Goal: Register for event/course

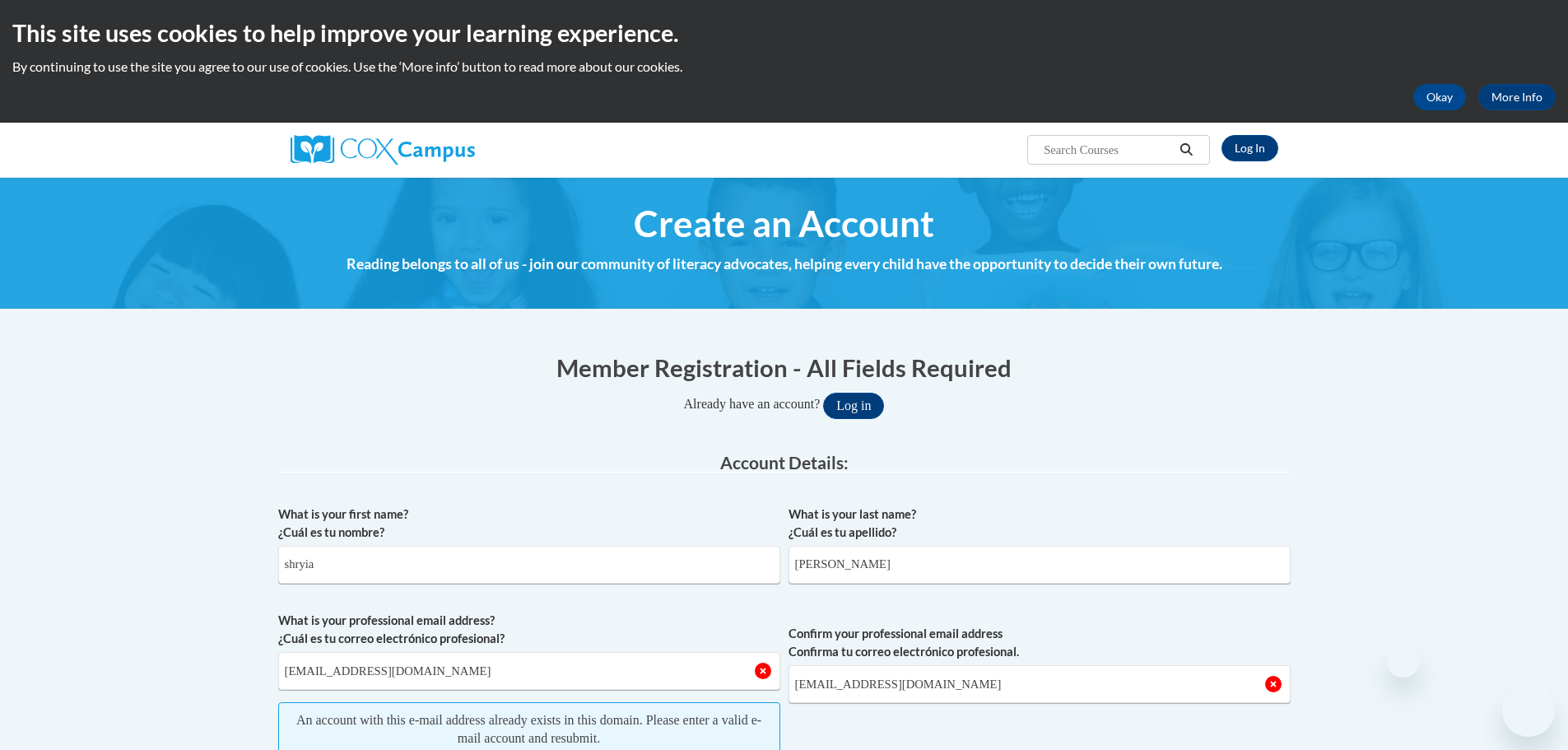
select select "5a18ea06-2b54-4451-96f2-d152daf9eac5"
select select "99b32b07-cffc-426c-8bf6-0cd77760d84b"
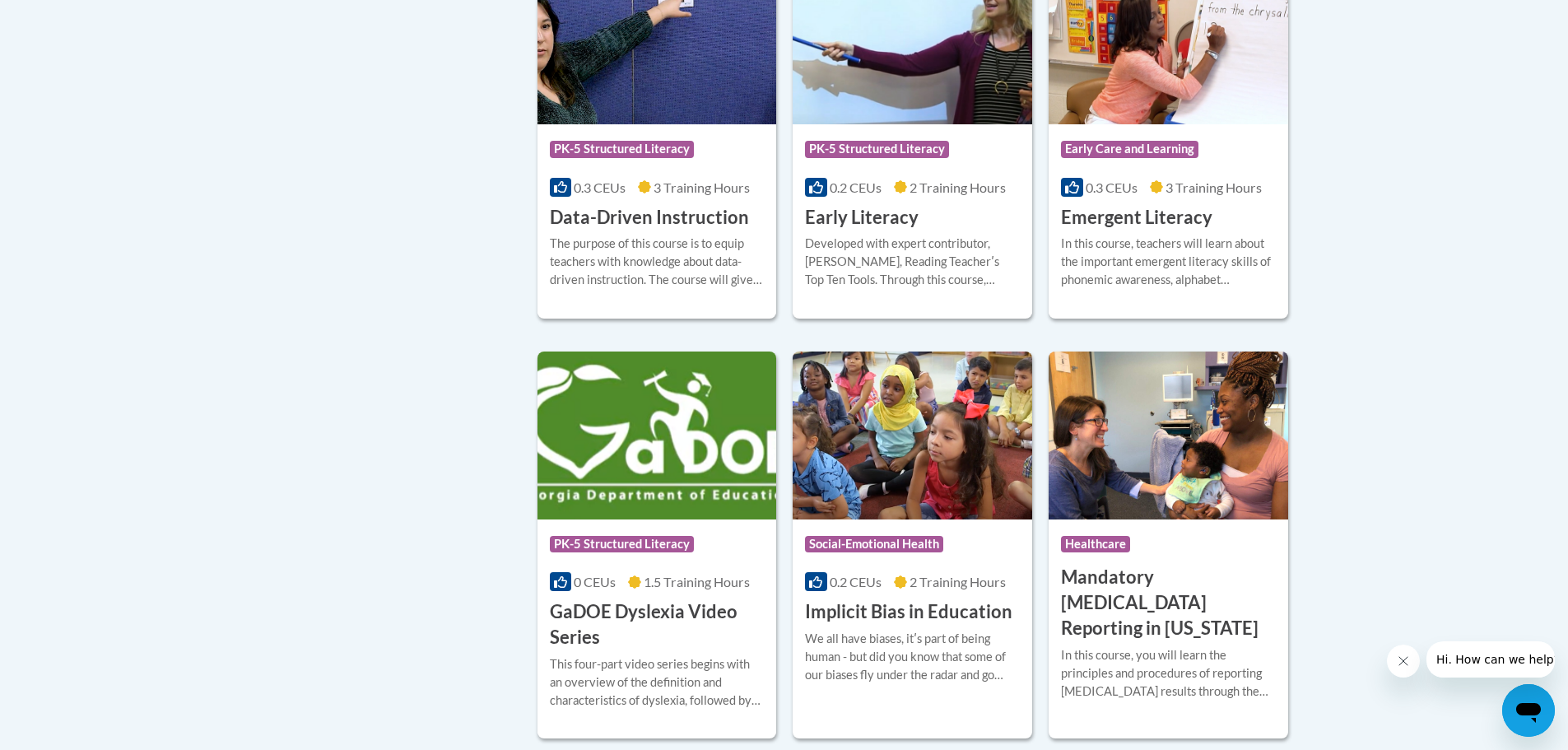
scroll to position [1866, 0]
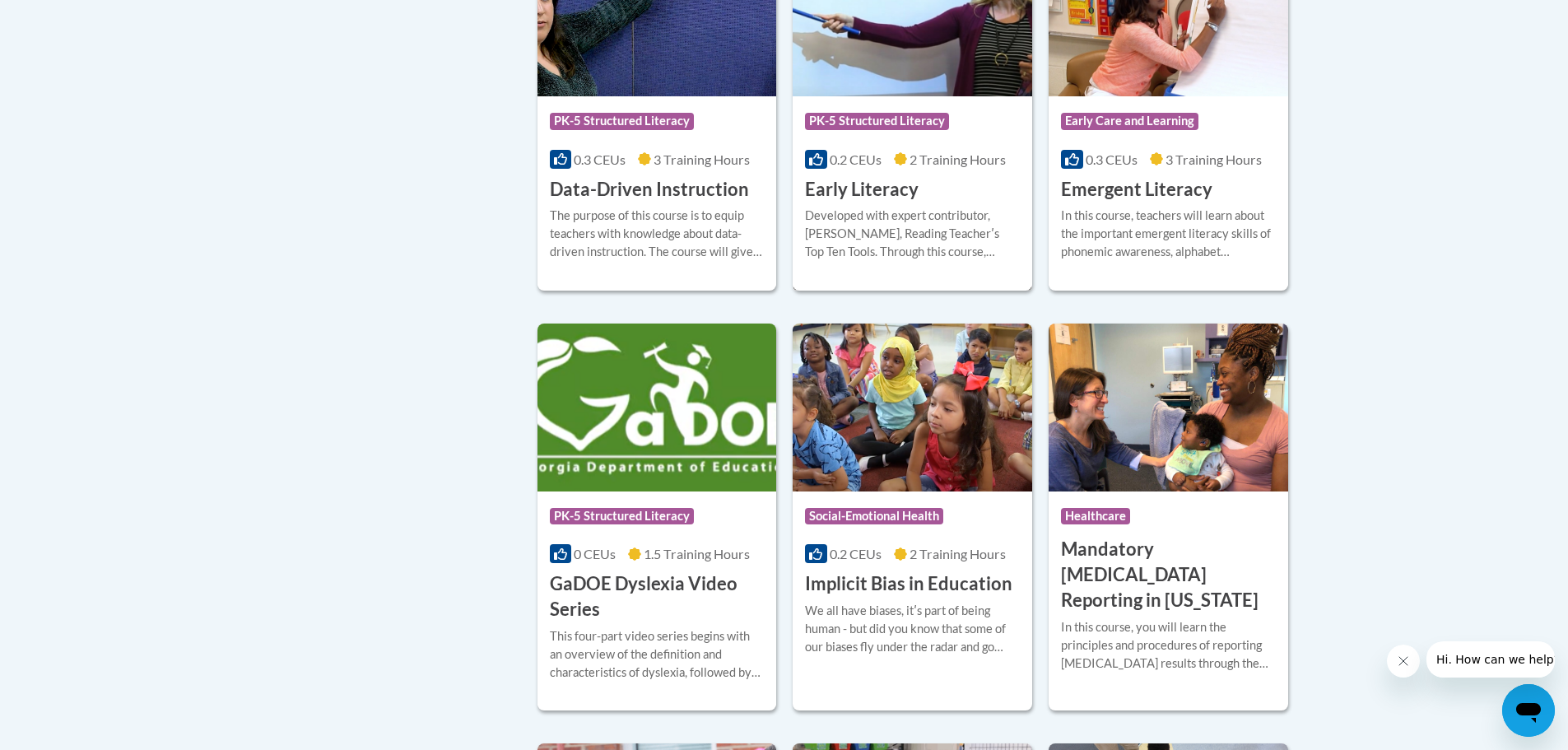
click at [958, 123] on div "Course Category: PK-5 Structured Literacy 0.2 CEUs 2 Training Hours COURSE Earl…" at bounding box center [912, 109] width 239 height 362
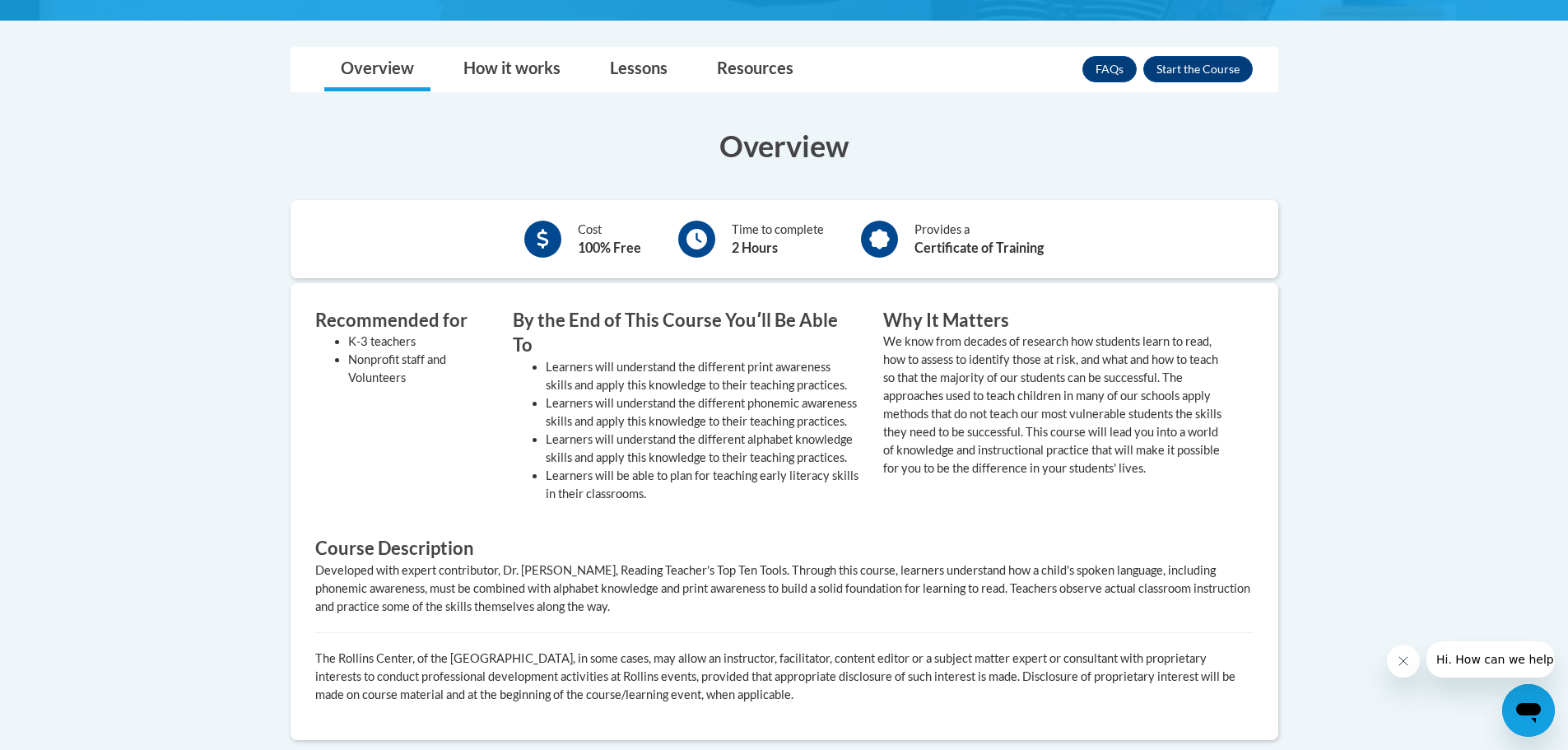
scroll to position [220, 0]
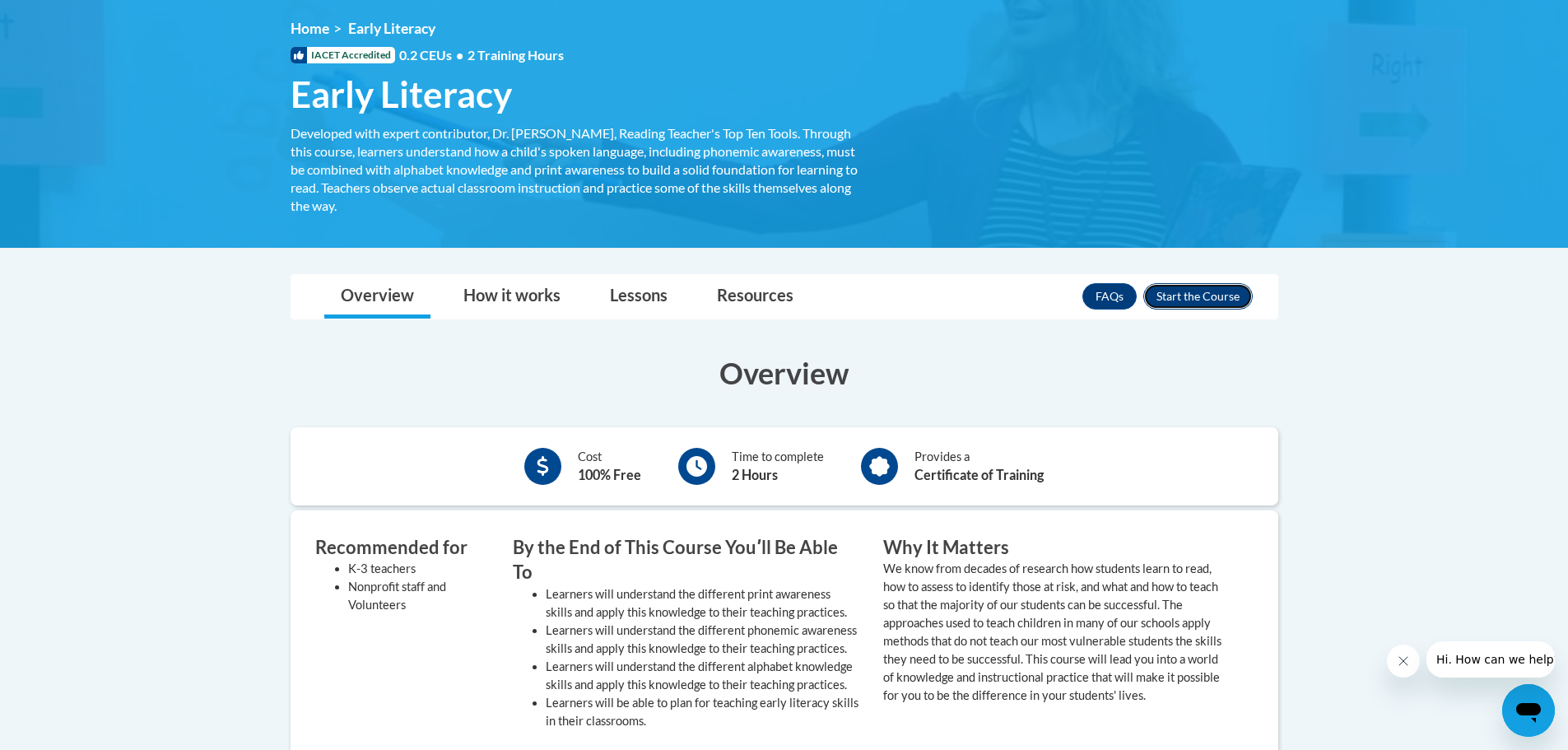
click at [1233, 294] on button "Enroll" at bounding box center [1197, 296] width 109 height 26
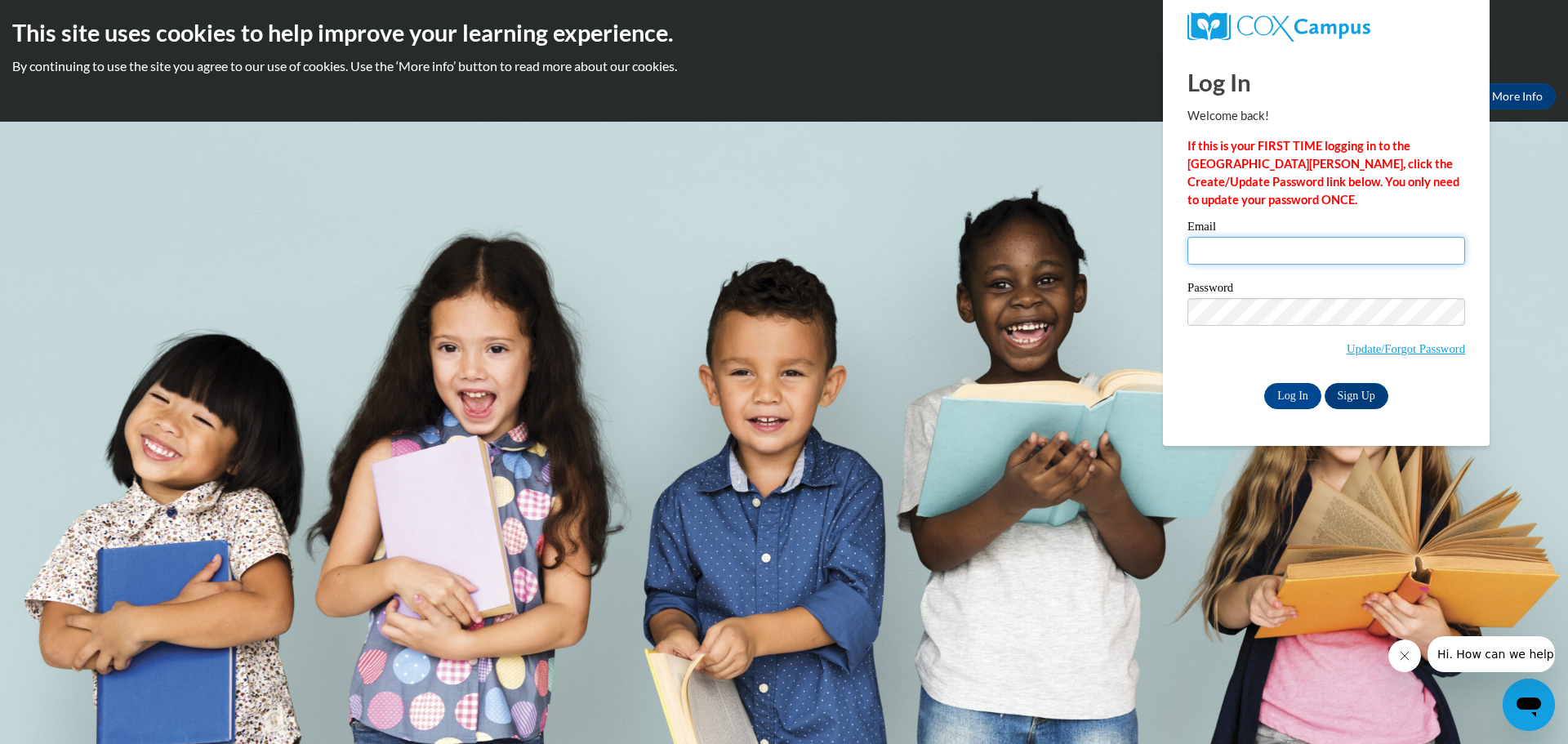
click at [1251, 255] on input "Email" at bounding box center [1325, 250] width 277 height 28
type input "[EMAIL_ADDRESS][DOMAIN_NAME]"
click at [1310, 399] on input "Log In" at bounding box center [1292, 396] width 57 height 26
